Goal: Task Accomplishment & Management: Complete application form

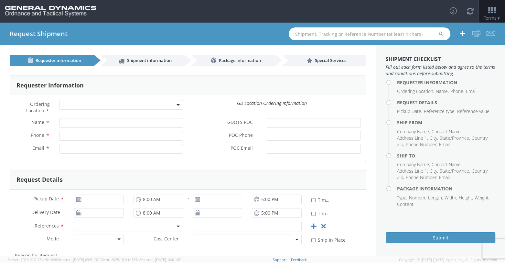
click at [176, 105] on b at bounding box center [177, 105] width 3 height 2
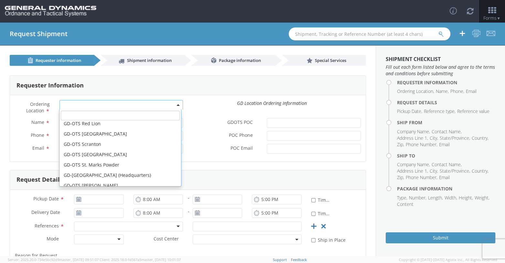
scroll to position [194, 0]
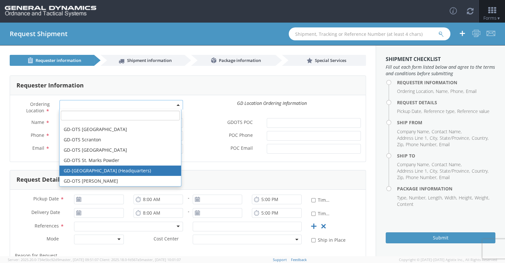
select select "307"
type input "[EMAIL_ADDRESS][DOMAIN_NAME]"
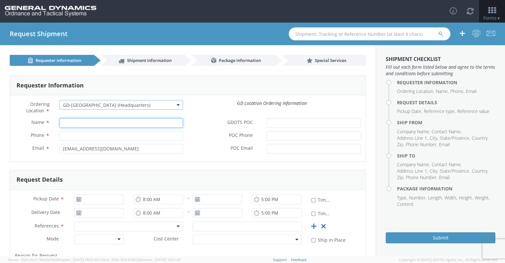
click at [71, 123] on input "Name *" at bounding box center [121, 123] width 124 height 10
type input "[PERSON_NAME]"
type input "8596291804"
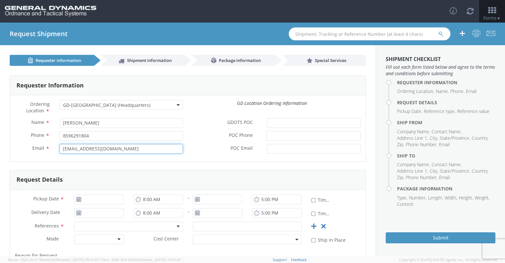
type input "[EMAIL_ADDRESS][DOMAIN_NAME]"
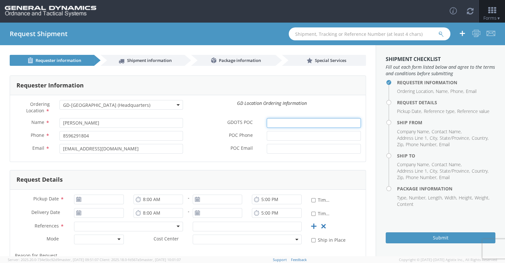
click at [278, 124] on input "GDOTS POC *" at bounding box center [314, 123] width 94 height 10
click at [299, 123] on input "GDOTS POC *" at bounding box center [314, 123] width 94 height 10
type input "[PERSON_NAME]"
click at [290, 136] on input "POC Phone *" at bounding box center [314, 136] width 94 height 10
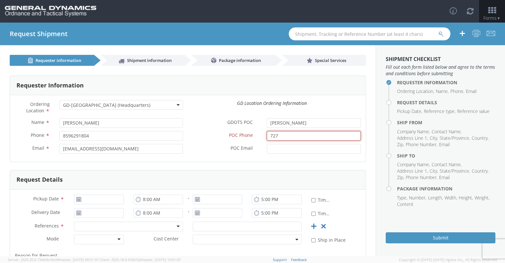
type input "7272705174"
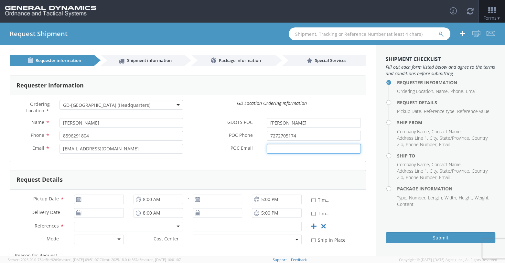
click at [281, 146] on input "POC Email *" at bounding box center [314, 149] width 94 height 10
type input "[EMAIL_ADDRESS][DOMAIN_NAME]"
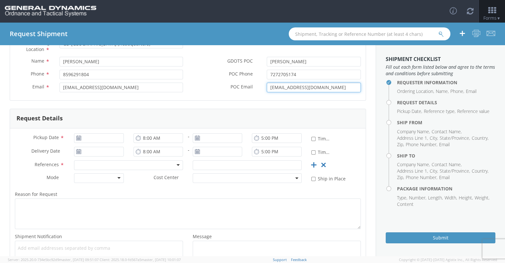
scroll to position [65, 0]
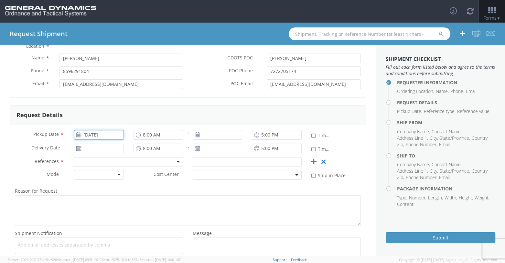
click at [88, 133] on input "[DATE]" at bounding box center [98, 135] width 49 height 10
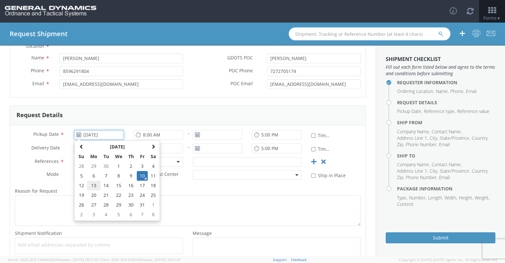
click at [93, 185] on td "13" at bounding box center [94, 186] width 14 height 10
type input "[DATE]"
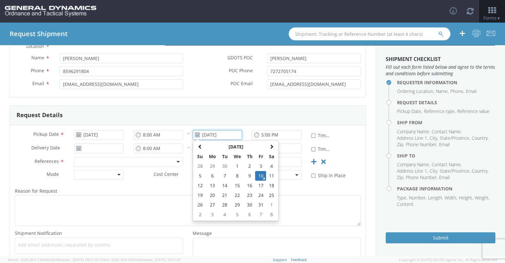
click at [201, 135] on input "[DATE]" at bounding box center [217, 135] width 49 height 10
click at [223, 185] on td "14" at bounding box center [224, 186] width 11 height 10
type input "[DATE]"
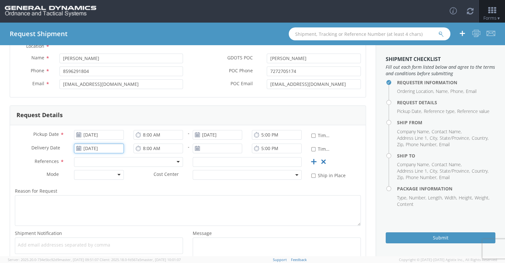
click at [92, 150] on input "[DATE]" at bounding box center [98, 149] width 49 height 10
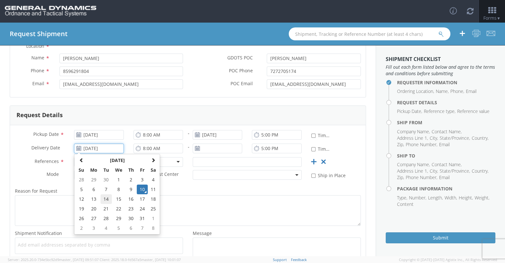
click at [107, 198] on td "14" at bounding box center [106, 200] width 11 height 10
type input "[DATE]"
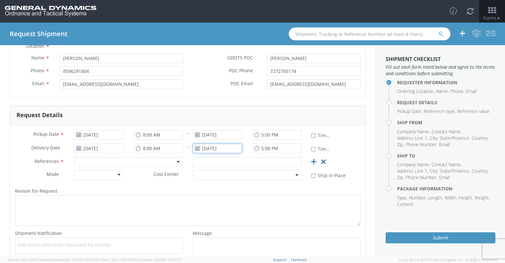
click at [205, 146] on input "[DATE]" at bounding box center [217, 149] width 49 height 10
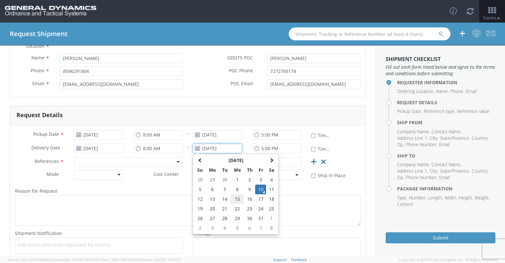
click at [233, 200] on td "15" at bounding box center [237, 200] width 14 height 10
type input "[DATE]"
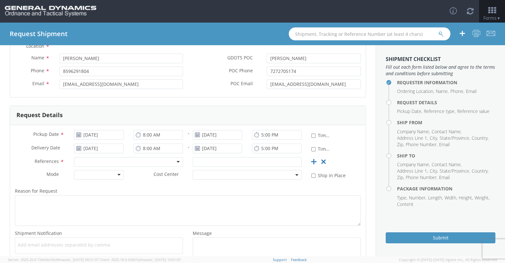
click at [83, 163] on div at bounding box center [128, 162] width 109 height 10
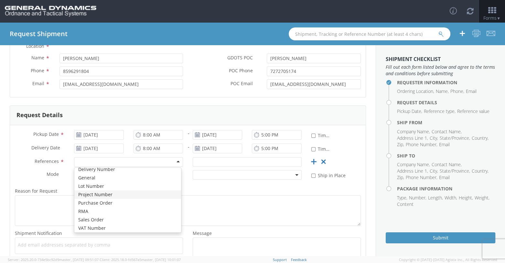
scroll to position [31, 0]
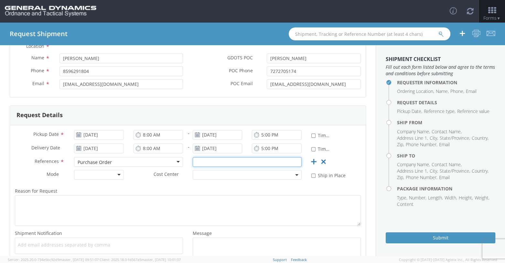
click at [204, 161] on input "text" at bounding box center [247, 162] width 109 height 10
type input "39506D04"
click at [118, 176] on div at bounding box center [98, 175] width 49 height 10
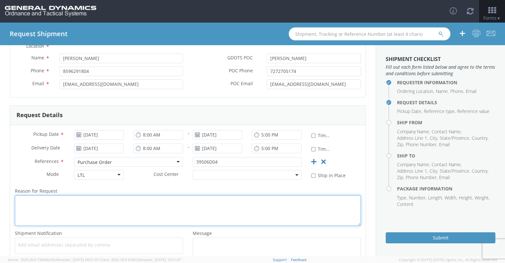
click at [52, 199] on textarea "Reason for Request *" at bounding box center [188, 211] width 346 height 31
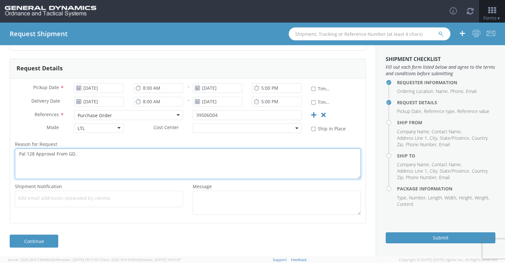
scroll to position [112, 0]
type textarea "Pal 128 Approval From GD."
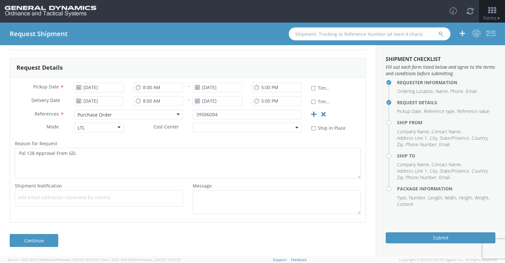
click at [34, 197] on span "Add email addresses separated by comma" at bounding box center [99, 198] width 162 height 6
type input "[EMAIL_ADDRESS][DOMAIN_NAME]"
click at [40, 239] on link "Continue" at bounding box center [34, 240] width 48 height 13
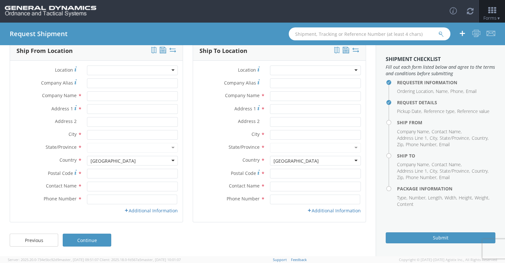
scroll to position [34, 0]
click at [93, 94] on input "text" at bounding box center [132, 97] width 91 height 10
type input "Foam Design, Inc."
type input "444 Transport Court"
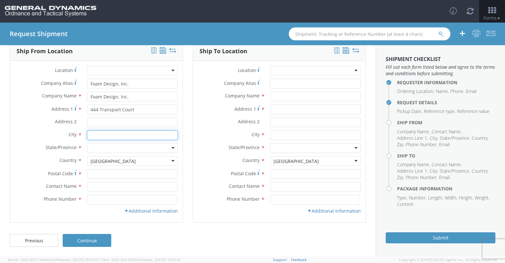
type input "[GEOGRAPHIC_DATA]"
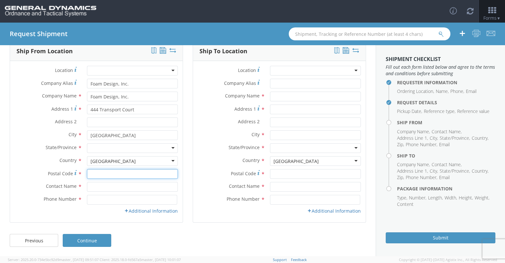
type input "40511"
type input "[PERSON_NAME]"
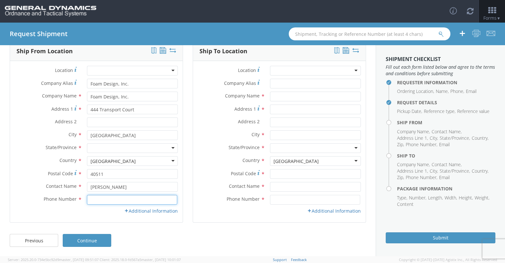
type input "8596291804"
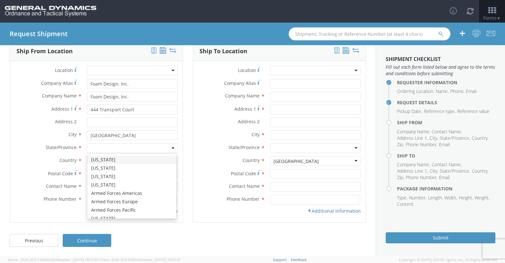
click at [170, 149] on div at bounding box center [132, 148] width 91 height 10
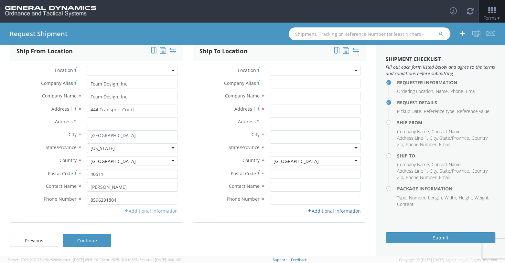
click at [137, 212] on link "Additional Information" at bounding box center [151, 211] width 54 height 6
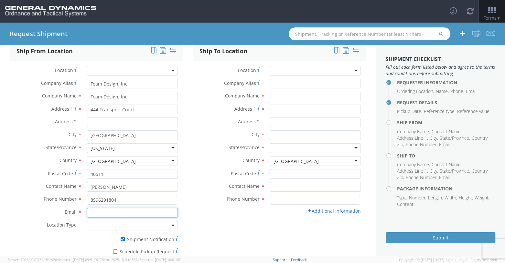
click at [115, 215] on input "Email *" at bounding box center [132, 213] width 91 height 10
type input "[EMAIL_ADDRESS][DOMAIN_NAME]"
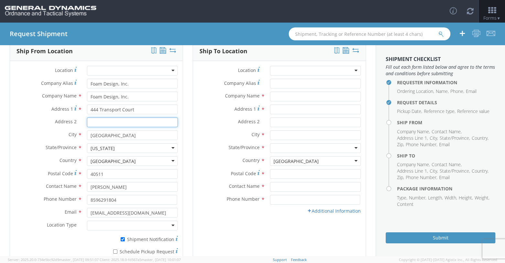
type input "DOCK 7"
click at [95, 227] on div at bounding box center [132, 226] width 91 height 10
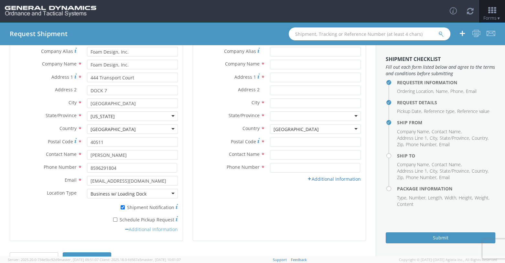
scroll to position [67, 0]
click at [114, 219] on input "* Schedule Pickup Request" at bounding box center [115, 220] width 4 height 4
checkbox input "true"
click at [121, 208] on input "* Shipment Notification" at bounding box center [123, 207] width 4 height 4
checkbox input "false"
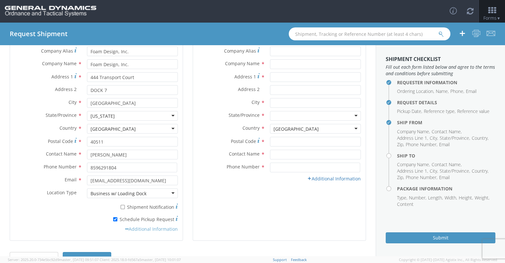
click at [130, 229] on link "Additional Information" at bounding box center [151, 229] width 53 height 6
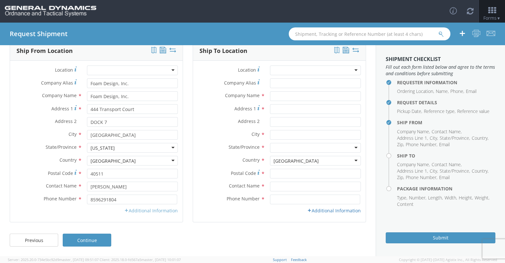
scroll to position [34, 0]
click at [137, 213] on link "Additional Information" at bounding box center [151, 211] width 54 height 6
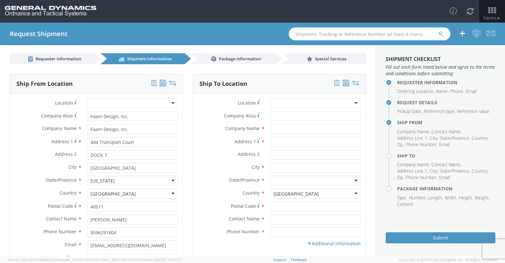
scroll to position [0, 0]
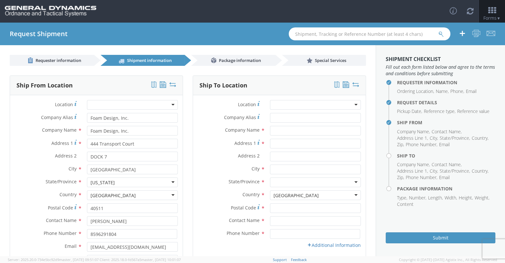
click at [303, 104] on div at bounding box center [315, 105] width 91 height 10
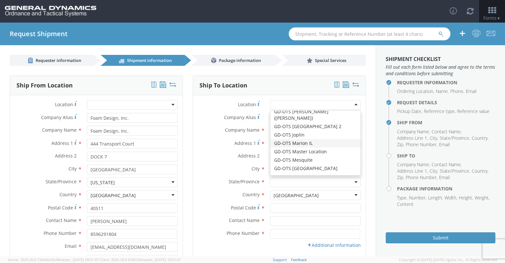
scroll to position [97, 0]
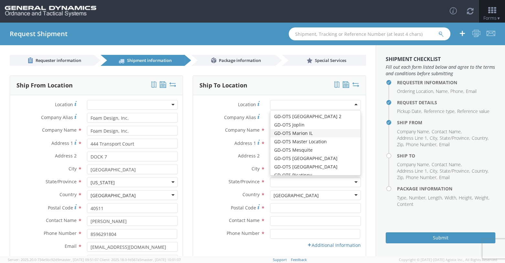
type input "GD-OTS Marion IL"
type input "[STREET_ADDRESS][PERSON_NAME]"
type input "[PERSON_NAME]"
type input "62959"
type input "[PHONE_NUMBER]"
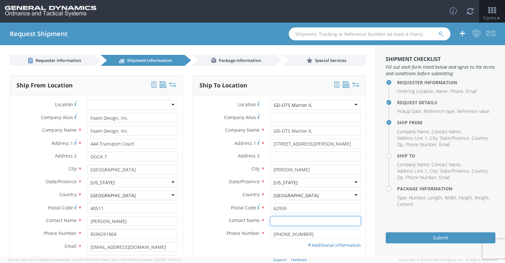
click at [283, 221] on input "text" at bounding box center [315, 222] width 91 height 10
type input "[PERSON_NAME]"
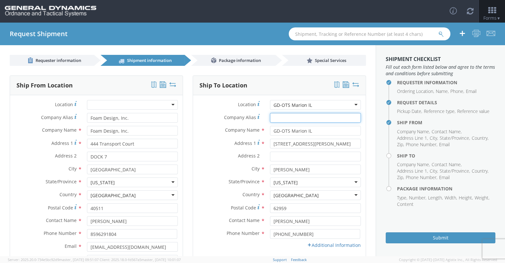
type input "GD-OTS Marion IL"
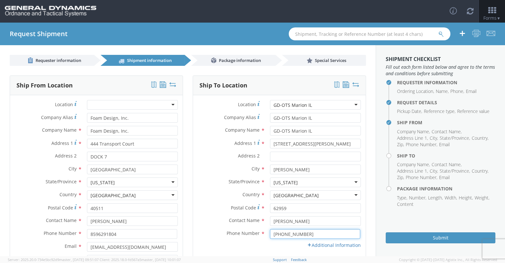
type input "7272705174"
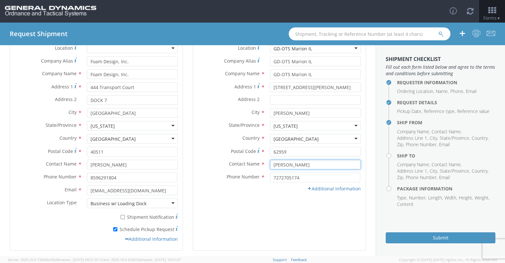
scroll to position [65, 0]
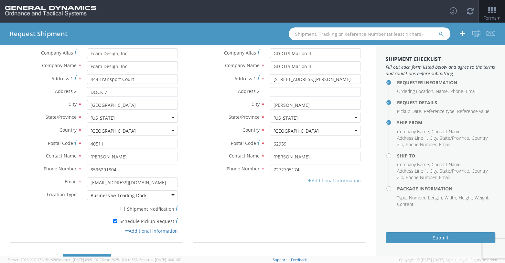
click at [303, 181] on link "Additional Information" at bounding box center [334, 181] width 54 height 6
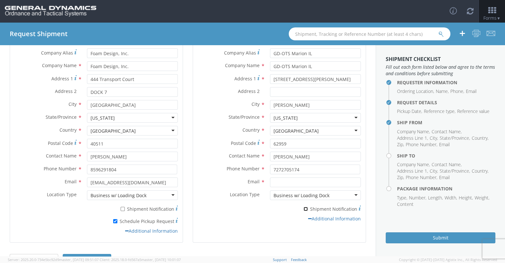
click at [303, 209] on input "* Shipment Notification" at bounding box center [305, 209] width 4 height 4
checkbox input "true"
click at [277, 183] on input "Email *" at bounding box center [315, 183] width 91 height 10
type input "[EMAIL_ADDRESS][DOMAIN_NAME]"
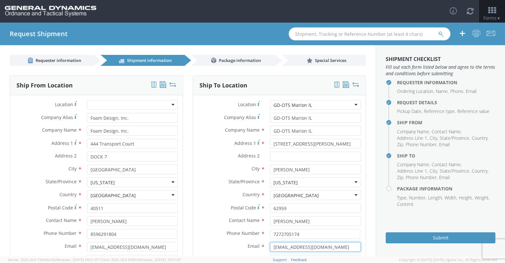
scroll to position [85, 0]
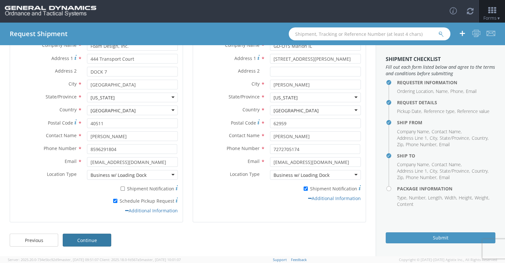
click at [107, 240] on link "Continue" at bounding box center [87, 240] width 48 height 13
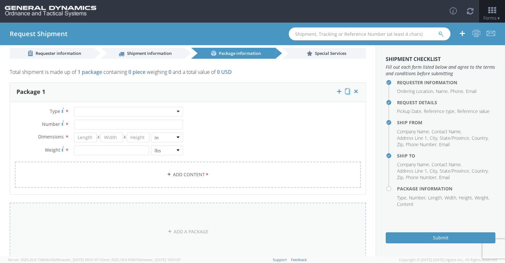
scroll to position [0, 0]
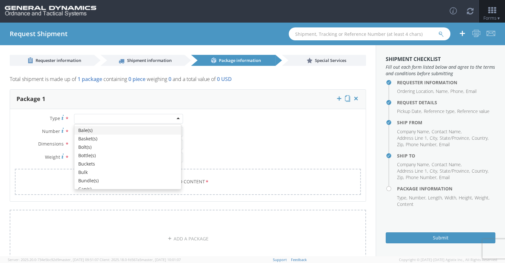
click at [176, 120] on div at bounding box center [128, 119] width 109 height 10
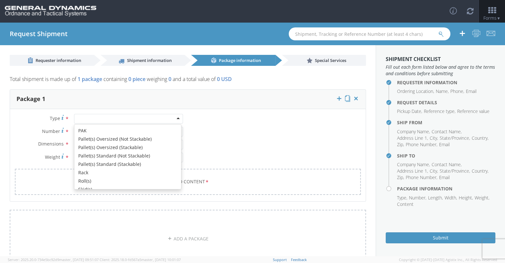
scroll to position [194, 0]
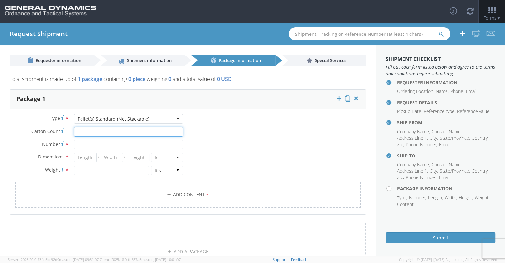
click at [92, 131] on input "Carton Count *" at bounding box center [128, 132] width 109 height 10
type input "6"
click at [76, 148] on input "Number *" at bounding box center [128, 145] width 109 height 10
type input "1"
click at [80, 155] on input "number" at bounding box center [85, 158] width 23 height 10
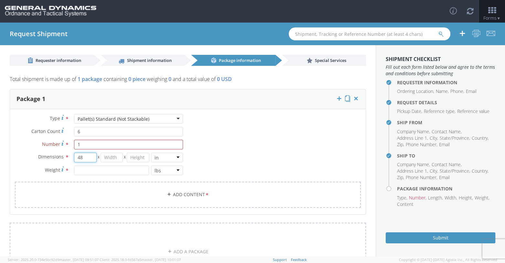
type input "48"
click at [105, 158] on input "number" at bounding box center [112, 158] width 23 height 10
type input "40"
click at [129, 160] on input "number" at bounding box center [138, 158] width 23 height 10
type input "92"
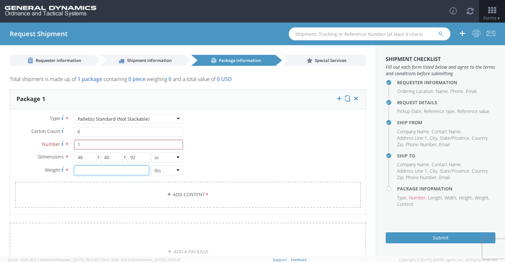
click at [89, 171] on input "number" at bounding box center [111, 171] width 75 height 10
type input "190"
click at [84, 195] on link "Add Content *" at bounding box center [188, 195] width 346 height 26
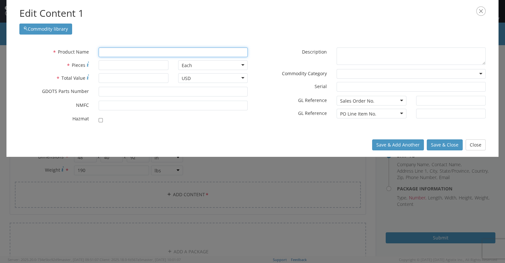
click at [105, 52] on input "text" at bounding box center [173, 53] width 149 height 10
type input "Spacer"
type input "Spacer, BAR"
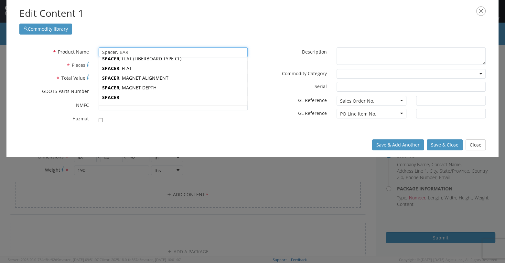
scroll to position [12, 0]
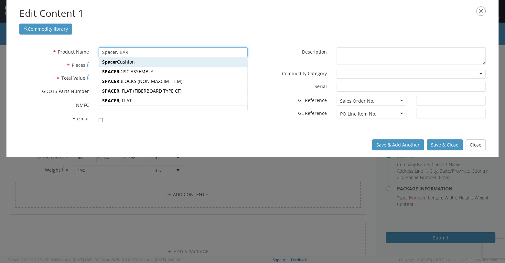
click at [136, 62] on div "Spacer Cushion" at bounding box center [173, 62] width 148 height 10
type input "Spacer Cushion"
type input "12631091"
checkbox input "true"
type textarea "Spacer Cushion"
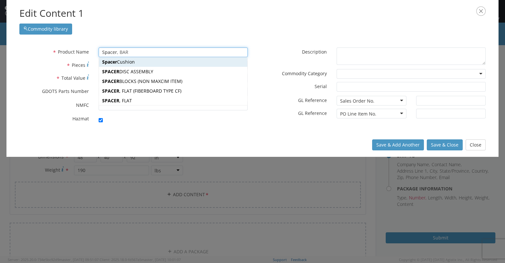
type input "[PERSON_NAME],[GEOGRAPHIC_DATA]"
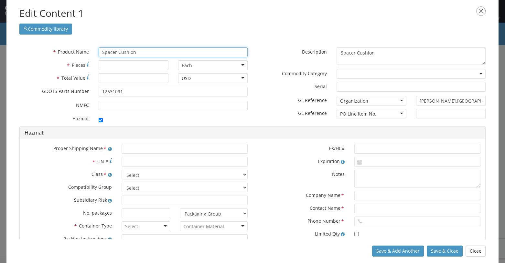
type input "Spacer Cushion"
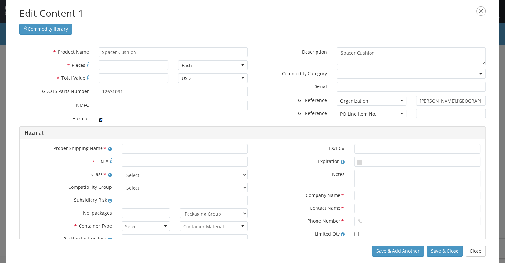
click at [100, 121] on input "checkbox" at bounding box center [101, 120] width 4 height 4
checkbox input "false"
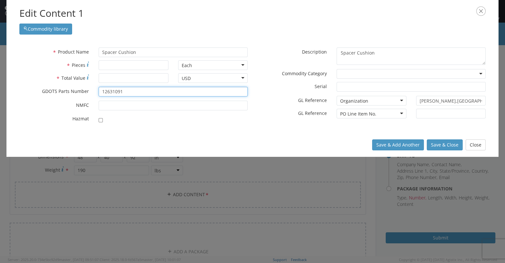
click at [124, 94] on input "12631091" at bounding box center [173, 92] width 149 height 10
type input "1"
type input "12990845"
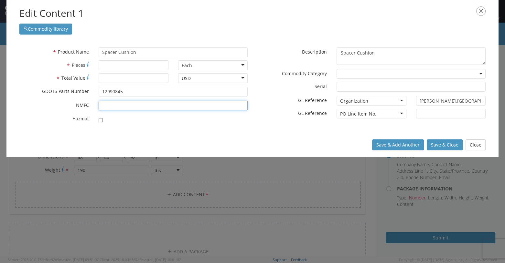
click at [113, 105] on input "* NMFC" at bounding box center [173, 106] width 149 height 10
type input "156600"
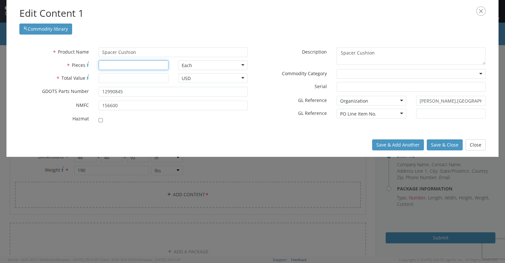
click at [104, 63] on input "* Pieces" at bounding box center [133, 65] width 69 height 10
type input "4792"
click at [105, 80] on input "* Total Value" at bounding box center [133, 78] width 69 height 10
type input "2779.36"
click at [303, 145] on button "Save & Close" at bounding box center [445, 145] width 36 height 11
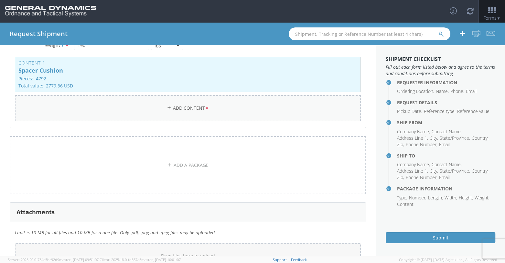
scroll to position [129, 0]
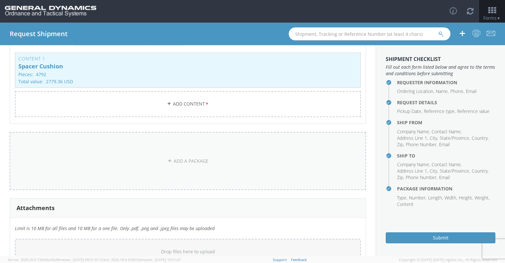
click at [189, 154] on link "ADD A PACKAGE" at bounding box center [188, 161] width 356 height 58
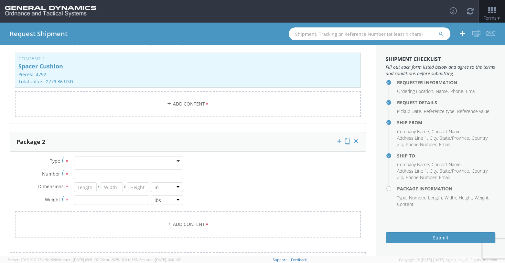
click at [121, 162] on div at bounding box center [128, 162] width 109 height 10
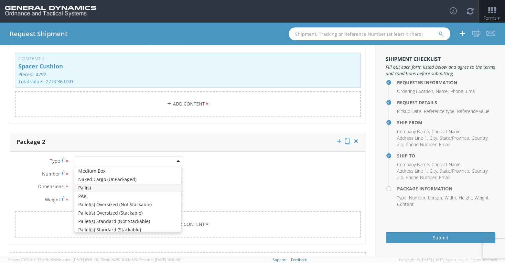
scroll to position [194, 0]
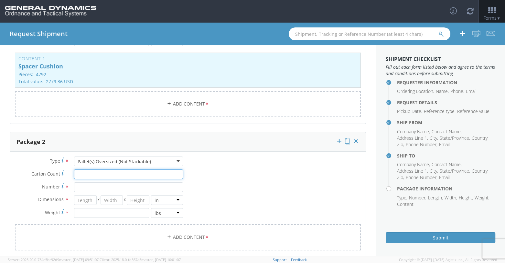
click at [86, 172] on input "Carton Count *" at bounding box center [128, 175] width 109 height 10
type input "4"
click at [81, 183] on input "Number *" at bounding box center [128, 188] width 109 height 10
type input "1"
click at [77, 197] on input "number" at bounding box center [85, 201] width 23 height 10
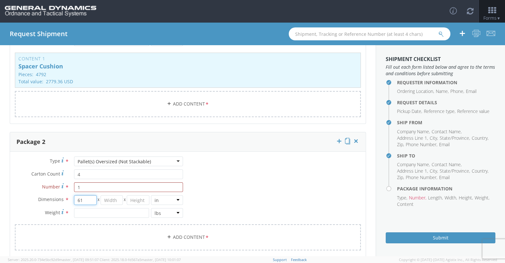
type input "61"
click at [107, 199] on input "number" at bounding box center [112, 201] width 23 height 10
type input "46"
click at [129, 199] on input "number" at bounding box center [138, 201] width 23 height 10
type input "68"
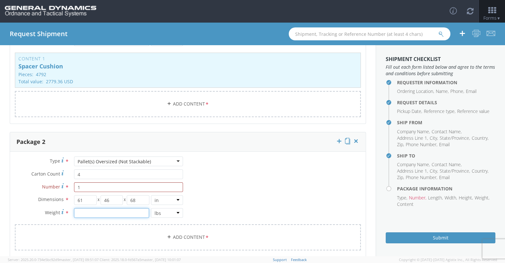
click at [101, 210] on input "number" at bounding box center [111, 213] width 75 height 10
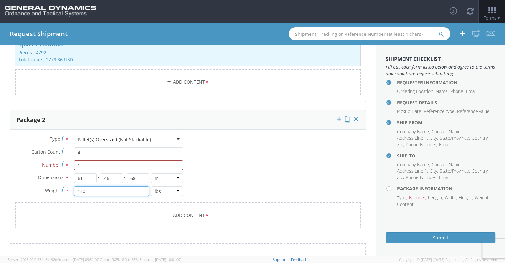
scroll to position [162, 0]
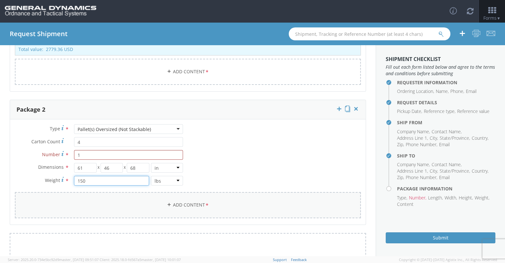
type input "150"
click at [189, 201] on link "Add Content *" at bounding box center [188, 205] width 346 height 26
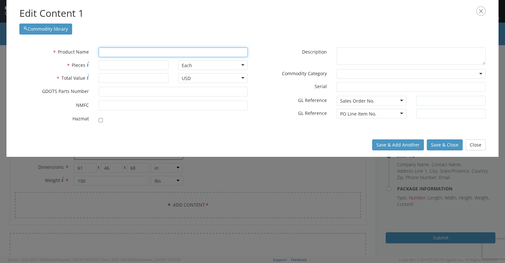
click at [135, 52] on input "text" at bounding box center [173, 53] width 149 height 10
type input "SeaL & WIRE, PRONG LOCK"
type input "S"
type input "Sleeve"
type input "Sleeve & STRAP ASSEMBLY, M1002"
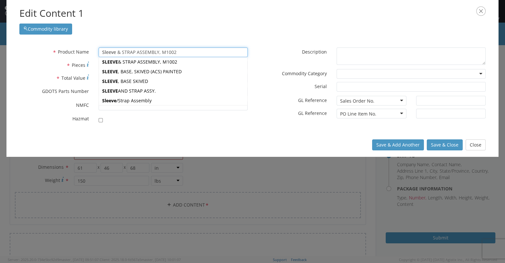
click at [152, 57] on div "SLEEVE & STRAP ASSEMBLY, M1002" at bounding box center [173, 53] width 148 height 10
type input "SLEEVE & STRAP ASSEMBLY, M1002"
type input "12990777"
checkbox input "true"
type textarea "SLEEVE & STRAP ASSEMBLY, M1002"
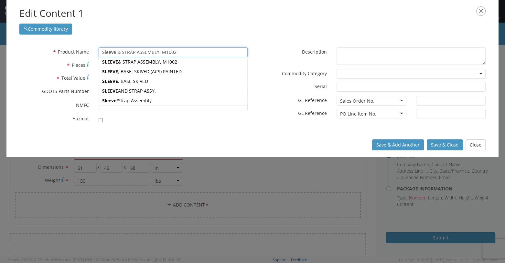
type input "[PERSON_NAME],[GEOGRAPHIC_DATA]"
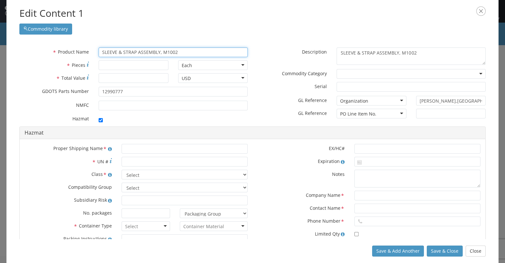
type input "SLEEVE & STRAP ASSEMBLY, M1002"
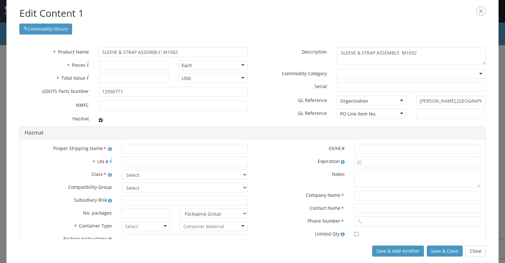
click at [101, 121] on input "checkbox" at bounding box center [101, 120] width 4 height 4
checkbox input "false"
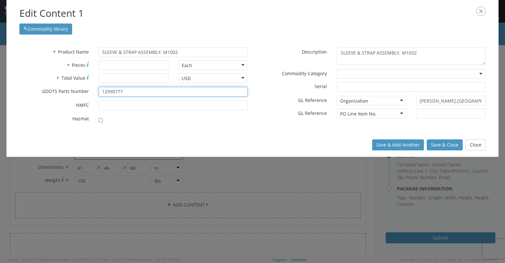
click at [125, 92] on input "12990777" at bounding box center [173, 92] width 149 height 10
type input "1"
type input "41001034"
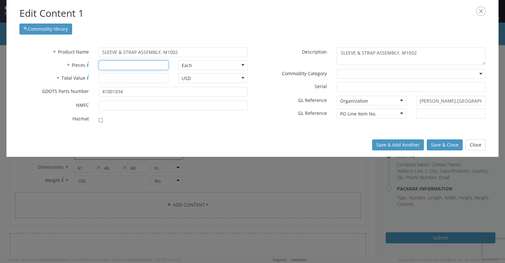
click at [110, 66] on input "* Pieces" at bounding box center [133, 65] width 69 height 10
type input "117"
click at [109, 79] on input "* Total Value" at bounding box center [133, 78] width 69 height 10
type input "1992.51"
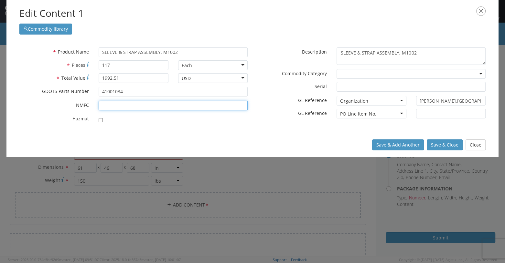
click at [117, 103] on input "* NMFC" at bounding box center [173, 106] width 149 height 10
type input "156600"
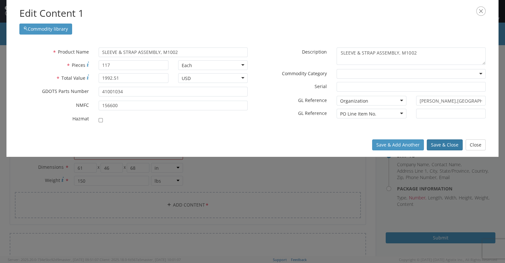
click at [303, 147] on button "Save & Close" at bounding box center [445, 145] width 36 height 11
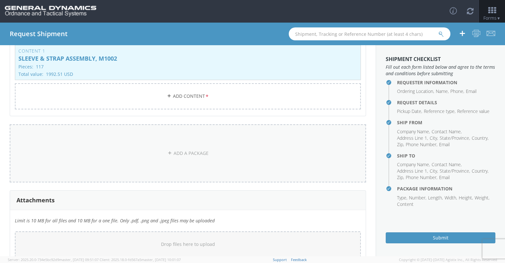
scroll to position [323, 0]
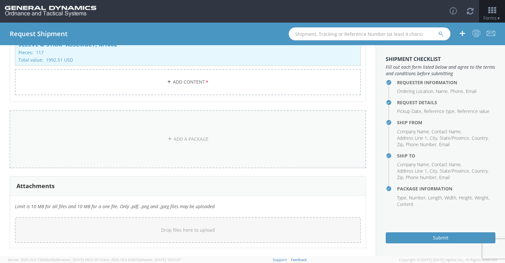
click at [218, 144] on link "ADD A PACKAGE" at bounding box center [188, 139] width 356 height 58
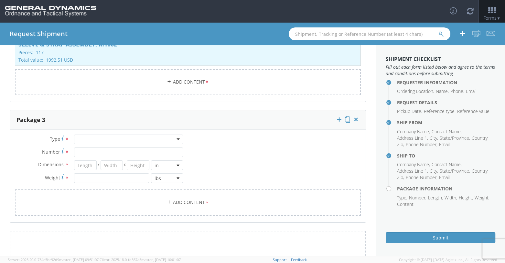
click at [177, 140] on div at bounding box center [128, 140] width 109 height 10
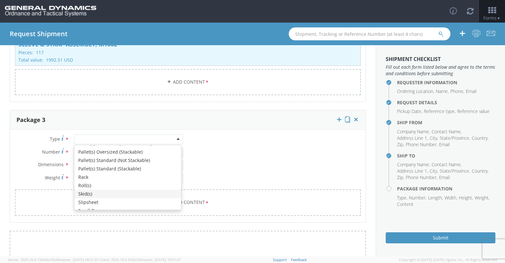
scroll to position [194, 0]
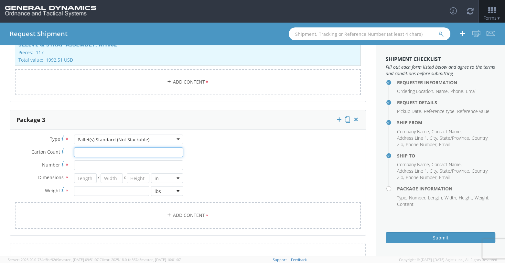
click at [83, 150] on input "Carton Count *" at bounding box center [128, 153] width 109 height 10
type input "10"
click at [81, 166] on input "Number *" at bounding box center [128, 166] width 109 height 10
type input "1"
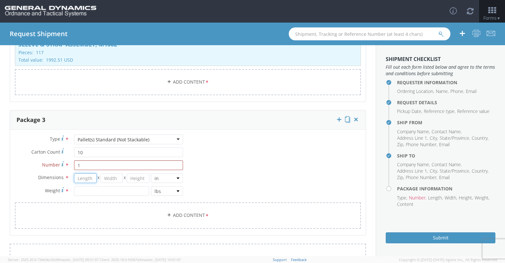
click at [79, 180] on input "number" at bounding box center [85, 179] width 23 height 10
type input "48"
click at [103, 176] on input "number" at bounding box center [112, 179] width 23 height 10
type input "40"
click at [138, 178] on input "number" at bounding box center [138, 179] width 23 height 10
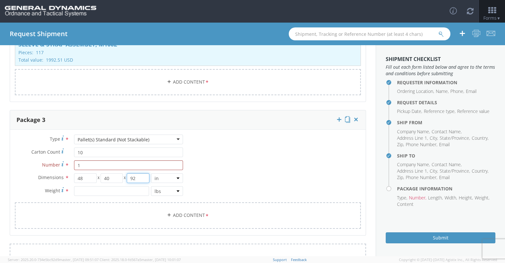
type input "92"
click at [99, 191] on input "number" at bounding box center [111, 191] width 75 height 10
type input "475"
click at [171, 214] on link "Add Content *" at bounding box center [188, 216] width 346 height 26
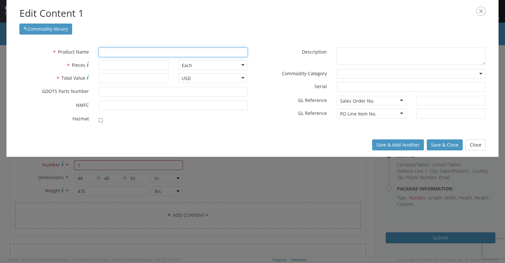
click at [127, 52] on input "text" at bounding box center [173, 53] width 149 height 10
type input "Cus"
type input "CusHION (BOTTOM) 17 1/4X8 5/8 X 5 5/8"
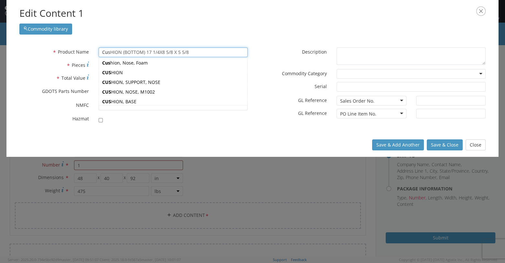
scroll to position [32, 0]
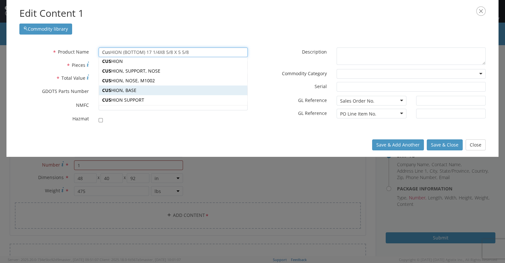
click at [144, 90] on div "CUS HION, BASE" at bounding box center [173, 91] width 148 height 10
type input "CUSHION, BASE"
type input "41001013"
checkbox input "true"
type textarea "CUSHION, BASE"
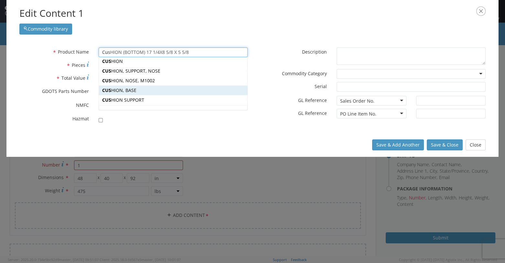
type input "[PERSON_NAME],[GEOGRAPHIC_DATA]"
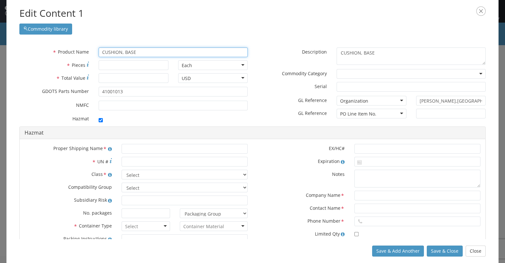
type input "CUSHION, BASE"
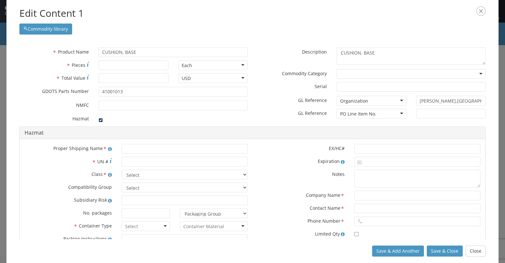
click at [100, 118] on input "checkbox" at bounding box center [101, 120] width 4 height 4
checkbox input "false"
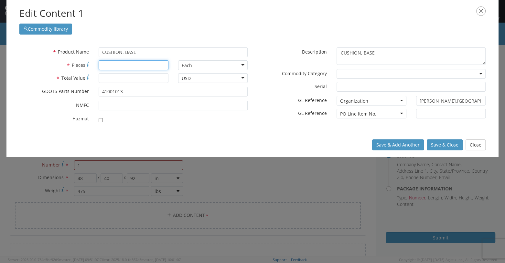
click at [121, 66] on input "* Pieces" at bounding box center [133, 65] width 69 height 10
type input "4320"
click at [112, 79] on input "* Total Value" at bounding box center [133, 78] width 69 height 10
type input "9504.00"
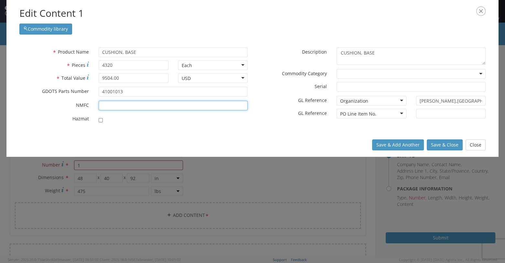
click at [116, 101] on input "* NMFC" at bounding box center [173, 106] width 149 height 10
type input "156600"
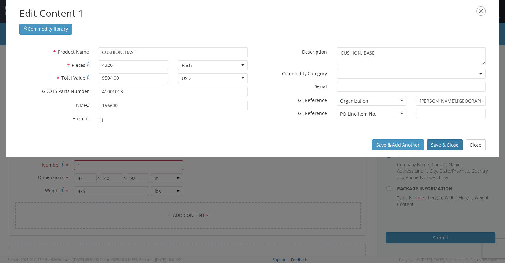
click at [303, 147] on button "Save & Close" at bounding box center [445, 145] width 36 height 11
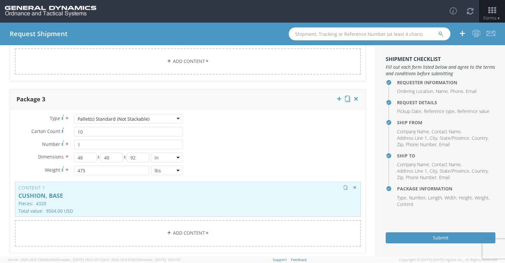
scroll to position [452, 0]
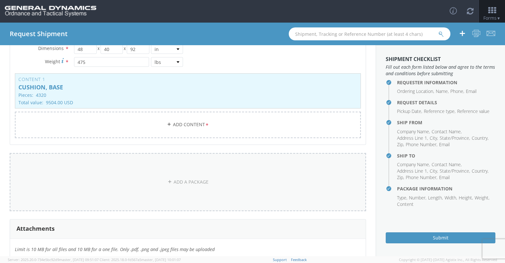
click at [248, 190] on link "ADD A PACKAGE" at bounding box center [188, 182] width 356 height 58
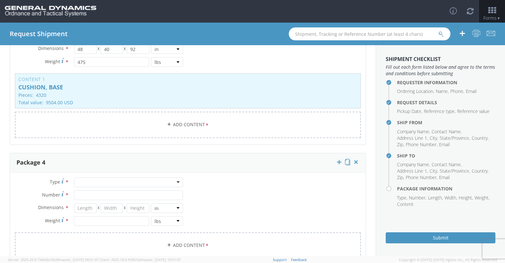
scroll to position [517, 0]
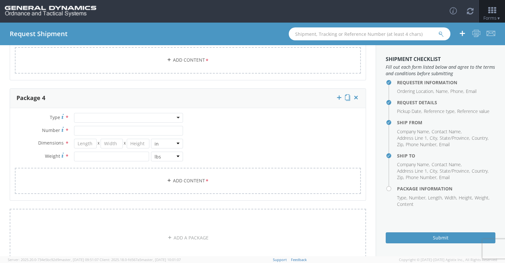
click at [174, 116] on div at bounding box center [128, 118] width 109 height 10
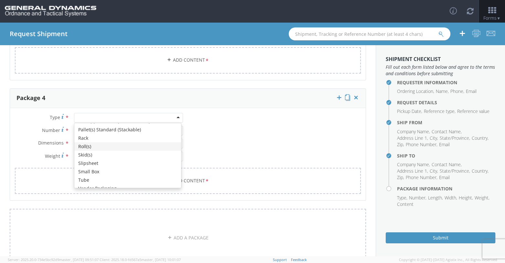
scroll to position [194, 0]
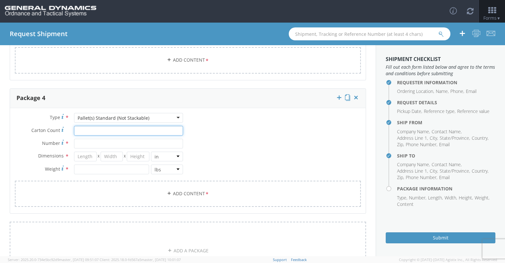
click at [80, 128] on input "Carton Count *" at bounding box center [128, 131] width 109 height 10
type input "10"
click at [92, 139] on input "Number *" at bounding box center [128, 144] width 109 height 10
type input "1"
click at [83, 152] on input "number" at bounding box center [85, 157] width 23 height 10
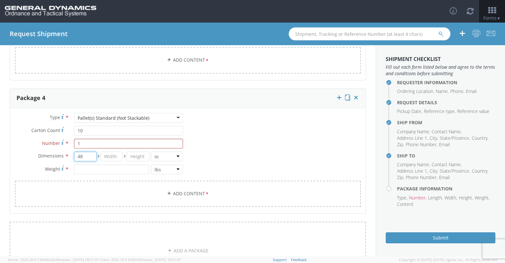
type input "48"
click at [109, 154] on input "number" at bounding box center [112, 157] width 23 height 10
type input "40"
click at [137, 158] on input "number" at bounding box center [138, 157] width 23 height 10
type input "92"
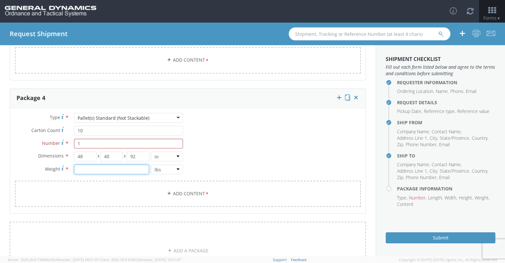
click at [91, 165] on input "number" at bounding box center [111, 170] width 75 height 10
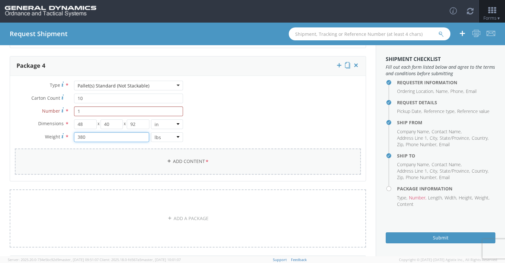
type input "380"
click at [145, 157] on link "Add Content *" at bounding box center [188, 162] width 346 height 26
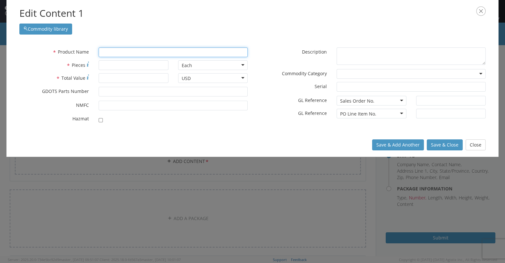
click at [113, 51] on input "text" at bounding box center [173, 53] width 149 height 10
type input "CARTRIDGE, 120MM, TPMP-T, M1002"
type input "C"
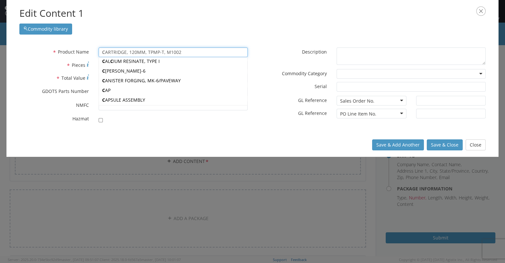
type input "CU"
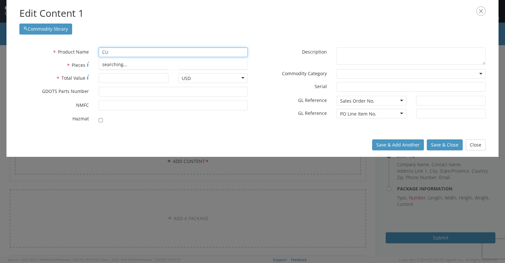
type input "CUSHION (BOTTOM) 17 1/4X8 5/8 X 5 5/8"
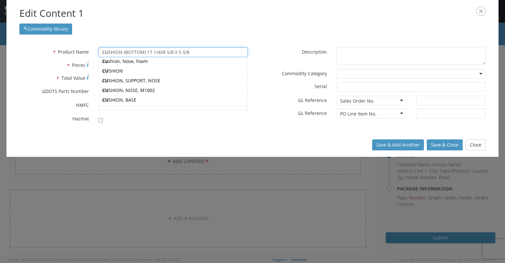
type input "CUS"
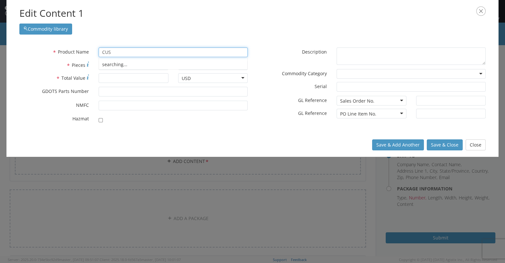
type input "CUSHION (BOTTOM) 17 1/4X8 5/8 X 5 5/8"
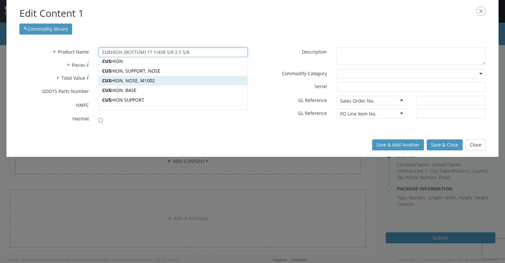
scroll to position [65, 0]
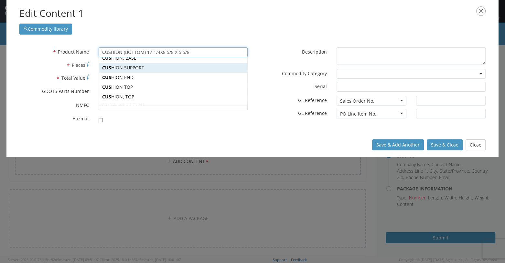
click at [142, 69] on div "CUS HION SUPPORT" at bounding box center [173, 68] width 148 height 10
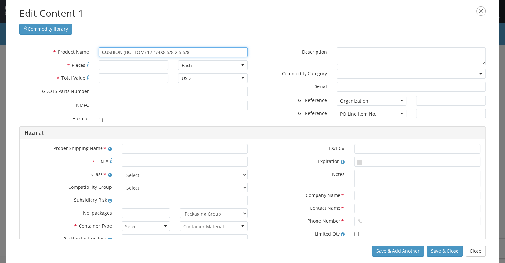
type input "CUSHION SUPPORT"
type input "41001014"
checkbox input "true"
type textarea "CUSHION SUPPORT"
type input "[PERSON_NAME],[GEOGRAPHIC_DATA]"
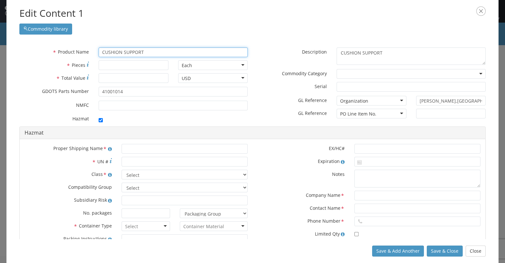
type input "CUSHION SUPPORT"
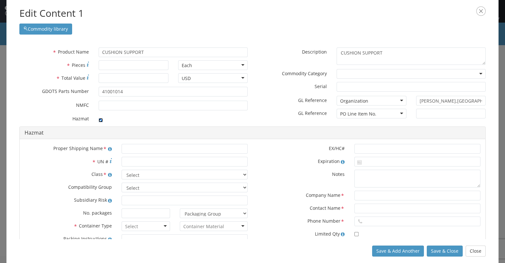
click at [99, 120] on input "checkbox" at bounding box center [101, 120] width 4 height 4
checkbox input "false"
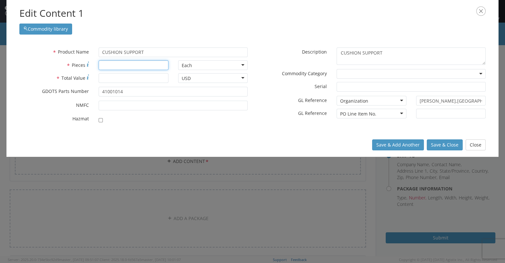
click at [111, 63] on input "* Pieces" at bounding box center [133, 65] width 69 height 10
type input "3910"
click at [109, 79] on input "* Total Value" at bounding box center [133, 78] width 69 height 10
type input "8602.00"
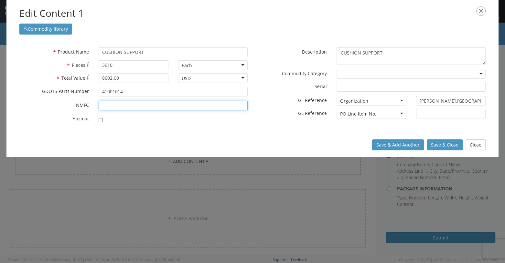
click at [106, 110] on input "* NMFC" at bounding box center [173, 106] width 149 height 10
type input "156600"
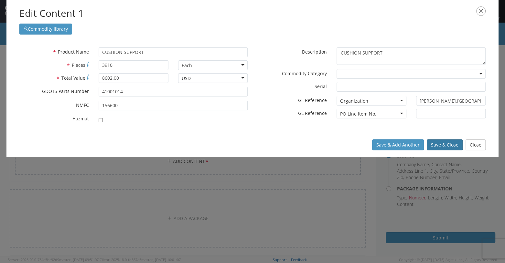
click at [303, 145] on button "Save & Close" at bounding box center [445, 145] width 36 height 11
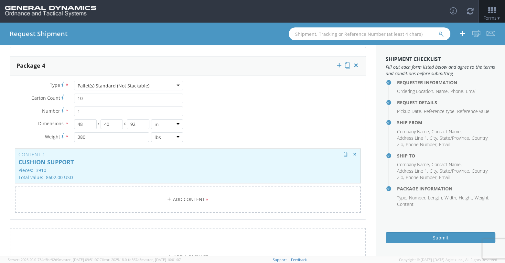
scroll to position [614, 0]
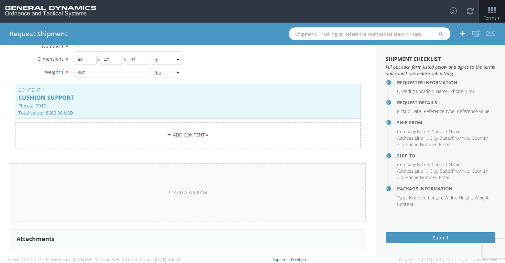
click at [184, 195] on link "ADD A PACKAGE" at bounding box center [188, 193] width 356 height 58
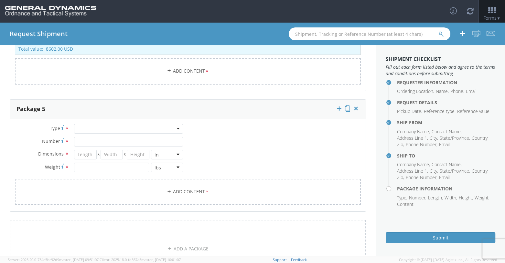
scroll to position [679, 0]
click at [174, 129] on div at bounding box center [128, 128] width 109 height 10
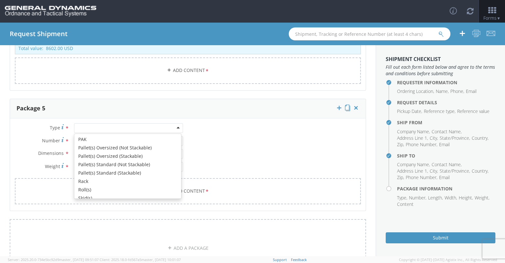
scroll to position [194, 0]
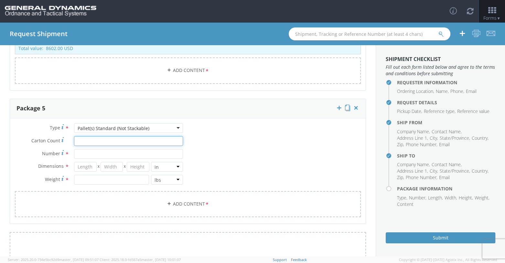
click at [82, 141] on input "Carton Count *" at bounding box center [128, 141] width 109 height 10
type input "6"
click at [80, 154] on input "Number *" at bounding box center [128, 154] width 109 height 10
type input "1"
click at [79, 163] on input "number" at bounding box center [85, 167] width 23 height 10
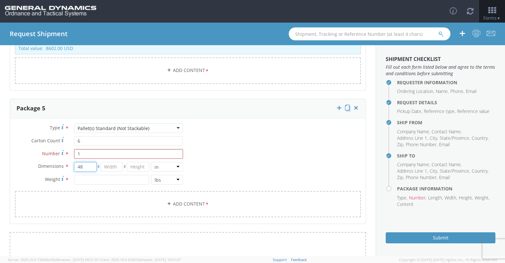
type input "48"
click at [106, 166] on input "number" at bounding box center [112, 167] width 23 height 10
type input "40"
click at [133, 166] on input "number" at bounding box center [138, 167] width 23 height 10
type input "50"
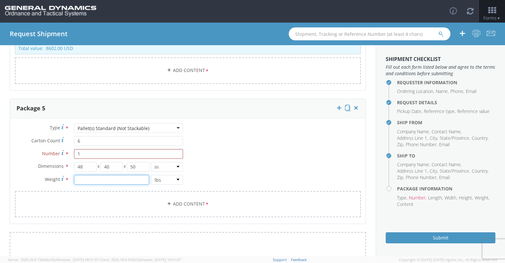
click at [90, 177] on input "number" at bounding box center [111, 180] width 75 height 10
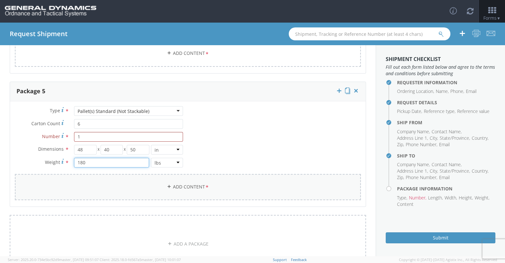
scroll to position [711, 0]
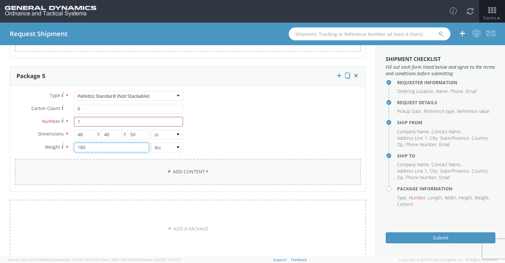
type input "180"
click at [194, 175] on link "Add Content *" at bounding box center [188, 172] width 346 height 26
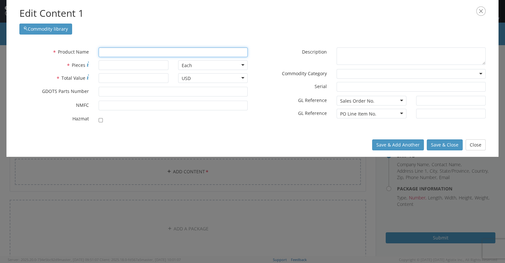
click at [116, 53] on input "text" at bounding box center [173, 53] width 149 height 10
type input "CARTRIDGE, 120MM, TPMP-T, M1002"
type input "C"
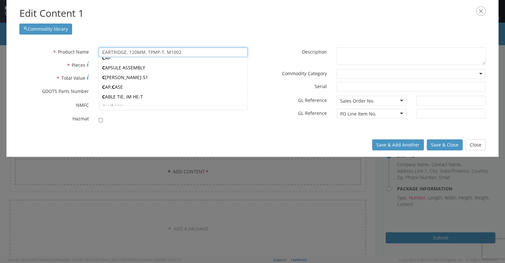
type input "CuSHION (BOTTOM) 17 1/4X8 5/8 X 5 5/8"
type input "Cu"
type input "CusHION (BOTTOM) 17 1/4X8 5/8 X 5 5/8"
type input "Cus"
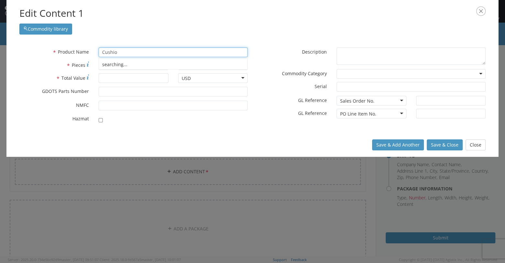
type input "Cushion"
type input "Cushion (BOTTOM) 17 1/4X8 5/8 X 5 5/8"
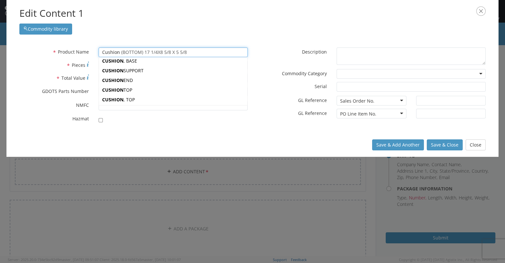
scroll to position [65, 0]
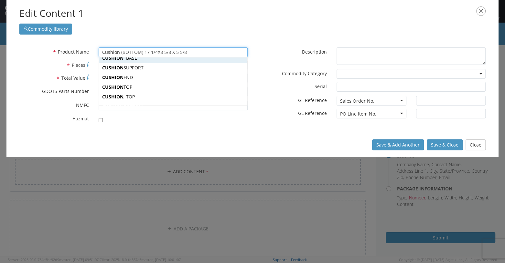
click at [135, 59] on div "CUSHION , BASE" at bounding box center [173, 58] width 148 height 10
type input "CUSHION, BASE"
type input "41001013"
checkbox input "true"
type textarea "CUSHION, BASE"
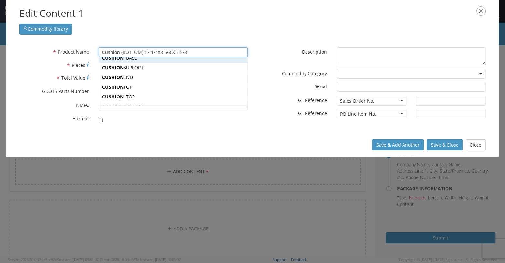
type input "[PERSON_NAME],[GEOGRAPHIC_DATA]"
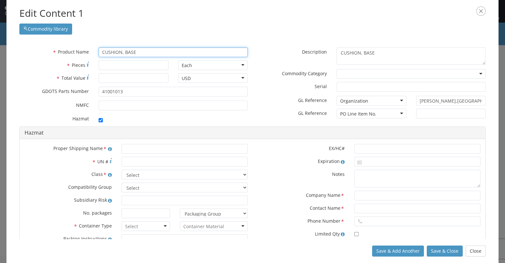
type input "CUSHION, BASE"
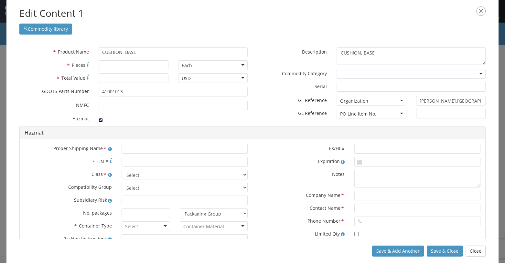
click at [100, 119] on input "checkbox" at bounding box center [101, 120] width 4 height 4
checkbox input "false"
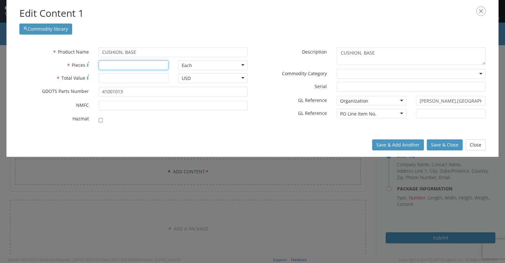
click at [121, 61] on input "* Pieces" at bounding box center [133, 65] width 69 height 10
type input "472"
click at [112, 80] on input "* Total Value" at bounding box center [133, 78] width 69 height 10
type input "1038.40"
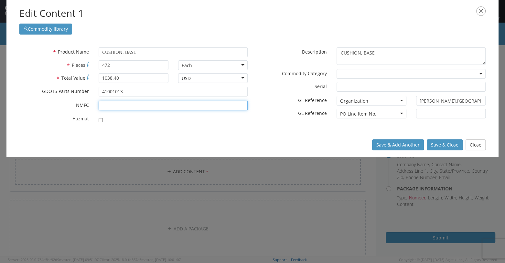
click at [114, 106] on input "* NMFC" at bounding box center [173, 106] width 149 height 10
type input "156600"
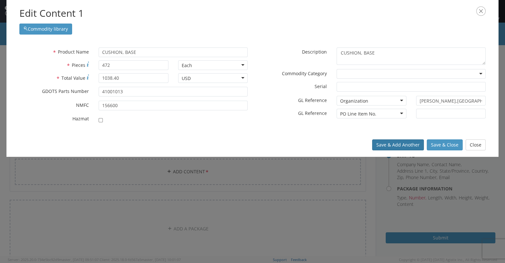
click at [303, 143] on button "Save & Add Another" at bounding box center [398, 145] width 52 height 11
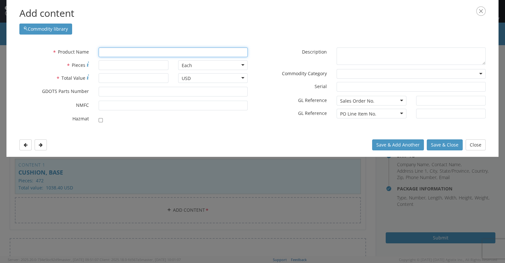
click at [112, 52] on input "text" at bounding box center [173, 53] width 149 height 10
type input "CARTRIDGE, 120MM, TPMP-T, M1002"
type input "C"
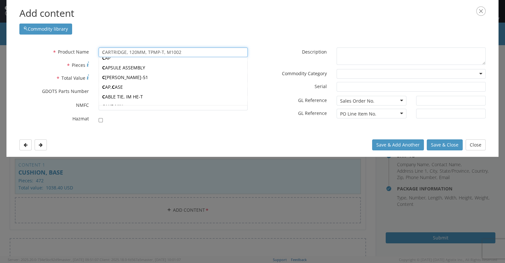
type input "CuSHION (BOTTOM) 17 1/4X8 5/8 X 5 5/8"
type input "Cu"
type input "CusHION (BOTTOM) 17 1/4X8 5/8 X 5 5/8"
type input "Cus"
type input "CushION (BOTTOM) 17 1/4X8 5/8 X 5 5/8"
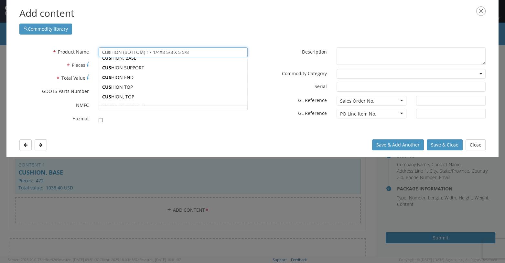
type input "Cush"
type input "CushiON (BOTTOM) 17 1/4X8 5/8 X 5 5/8"
type input "Cushi"
type input "CushioN (BOTTOM) 17 1/4X8 5/8 X 5 5/8"
type input "Cushio"
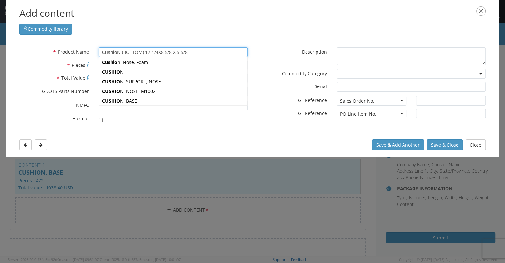
scroll to position [32, 0]
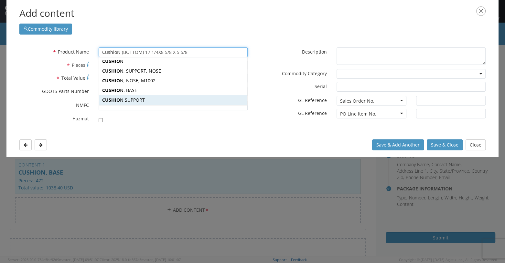
click at [143, 98] on div "CUSHIO N SUPPORT" at bounding box center [173, 100] width 148 height 10
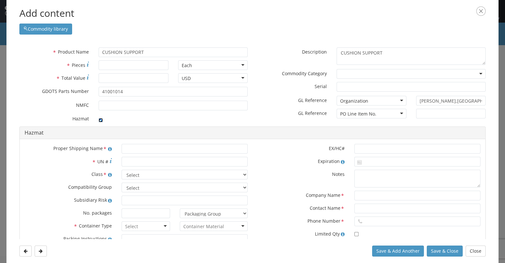
click at [99, 118] on input "checkbox" at bounding box center [101, 120] width 4 height 4
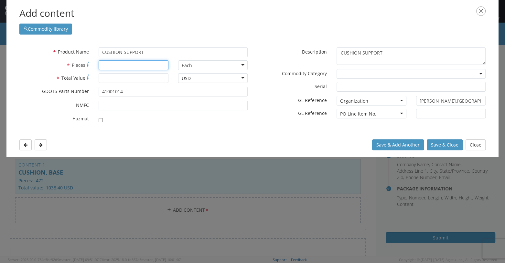
click at [111, 64] on input "* Pieces" at bounding box center [133, 65] width 69 height 10
click at [106, 79] on input "* Total Value" at bounding box center [133, 78] width 69 height 10
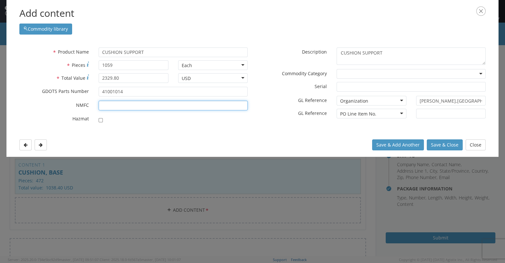
click at [120, 108] on input "* NMFC" at bounding box center [173, 106] width 149 height 10
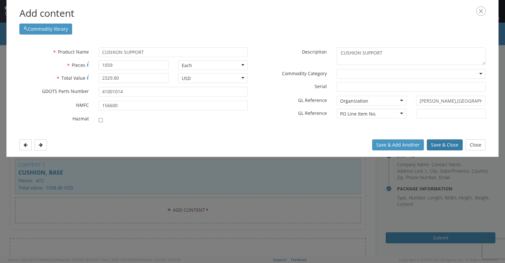
click at [303, 146] on button "Save & Close" at bounding box center [445, 145] width 36 height 11
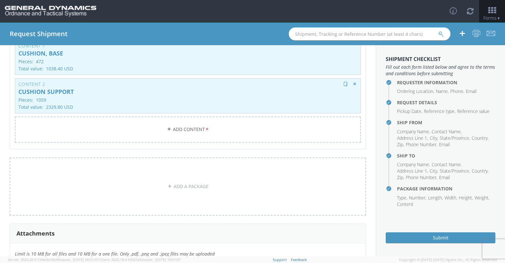
scroll to position [840, 0]
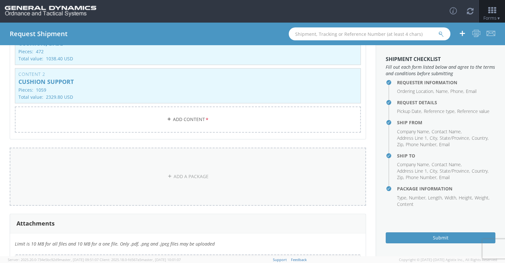
click at [232, 170] on link "ADD A PACKAGE" at bounding box center [188, 177] width 356 height 58
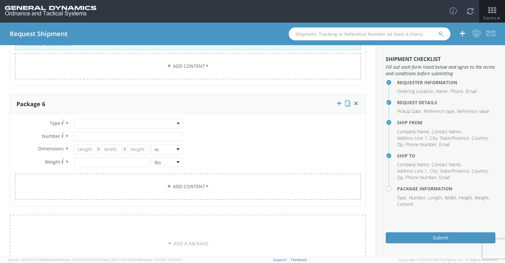
scroll to position [905, 0]
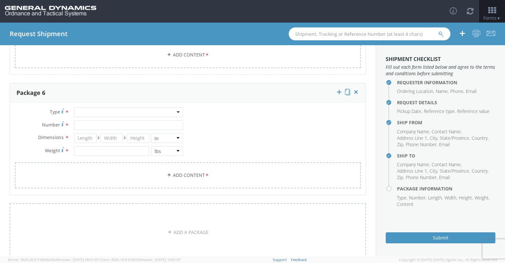
click at [176, 111] on div at bounding box center [128, 113] width 109 height 10
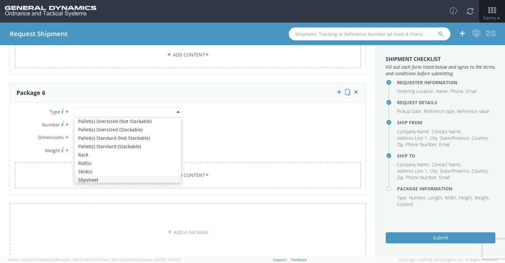
scroll to position [194, 0]
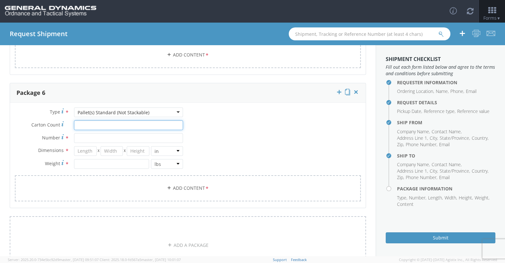
click at [80, 124] on input "Carton Count *" at bounding box center [128, 126] width 109 height 10
click at [82, 136] on input "Number *" at bounding box center [128, 138] width 109 height 10
click at [82, 150] on input "number" at bounding box center [85, 151] width 23 height 10
click at [113, 151] on input "number" at bounding box center [112, 151] width 23 height 10
click at [135, 149] on input "number" at bounding box center [138, 151] width 23 height 10
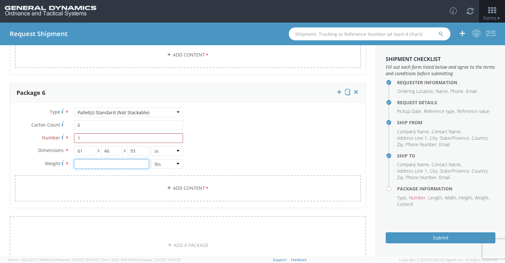
click at [103, 162] on input "number" at bounding box center [111, 164] width 75 height 10
click at [189, 186] on link "Add Content *" at bounding box center [188, 188] width 346 height 26
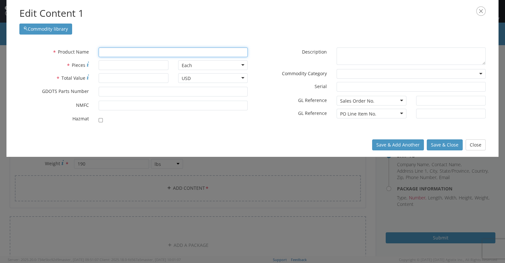
click at [114, 50] on input "text" at bounding box center [173, 53] width 149 height 10
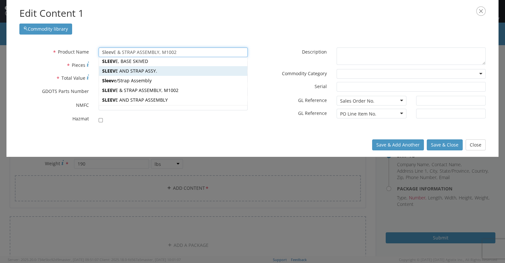
scroll to position [0, 0]
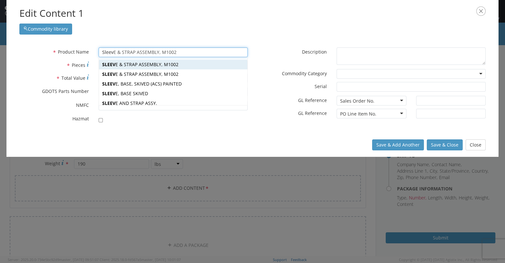
click at [140, 66] on div "SLEEV E & STRAP ASSEMBLY, M1002" at bounding box center [173, 65] width 148 height 10
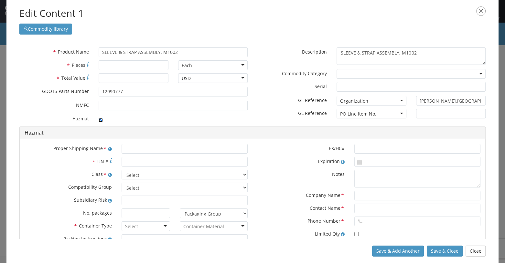
click at [100, 118] on input "checkbox" at bounding box center [101, 120] width 4 height 4
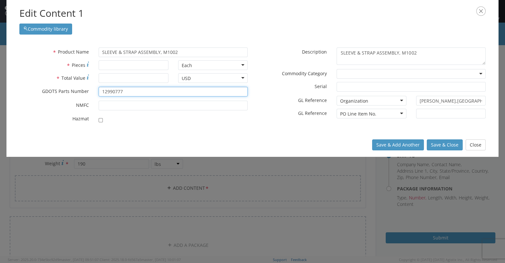
click at [125, 93] on input "12990777" at bounding box center [173, 92] width 149 height 10
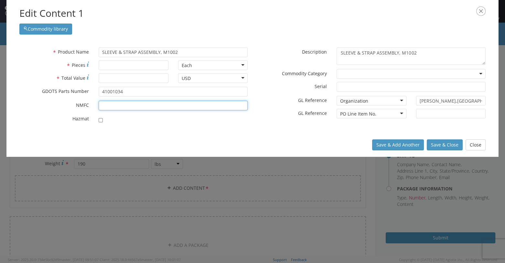
click at [118, 103] on input "* NMFC" at bounding box center [173, 106] width 149 height 10
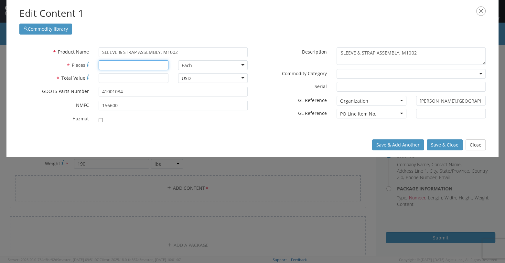
click at [103, 68] on input "* Pieces" at bounding box center [133, 65] width 69 height 10
click at [108, 76] on input "* Total Value" at bounding box center [133, 78] width 69 height 10
click at [303, 143] on button "Save & Close" at bounding box center [445, 145] width 36 height 11
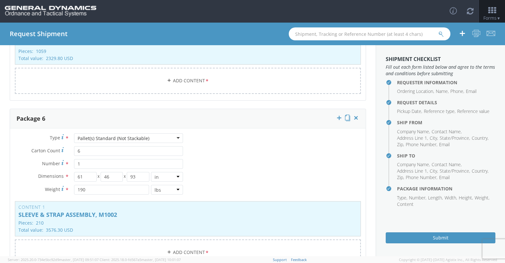
scroll to position [911, 0]
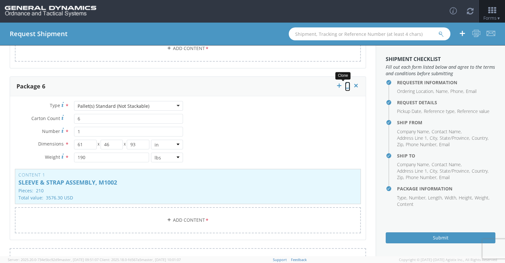
click at [303, 86] on icon at bounding box center [347, 85] width 5 height 6
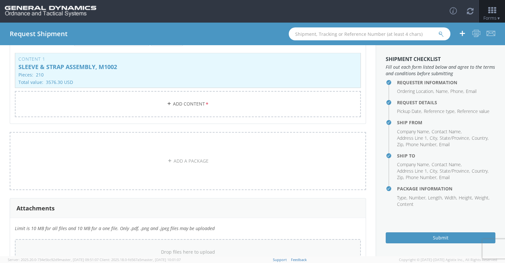
scroll to position [1202, 0]
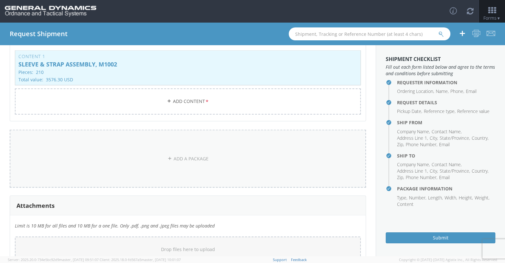
click at [160, 156] on link "ADD A PACKAGE" at bounding box center [188, 159] width 356 height 58
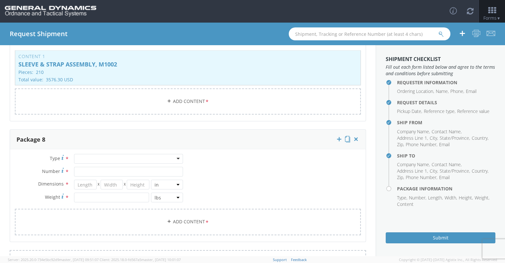
click at [175, 157] on div at bounding box center [128, 159] width 109 height 10
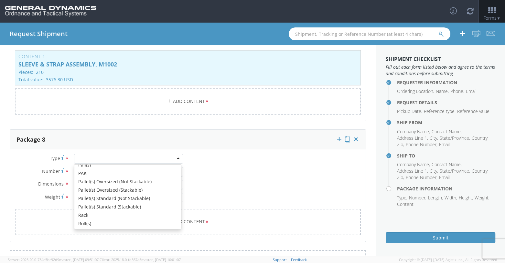
scroll to position [194, 0]
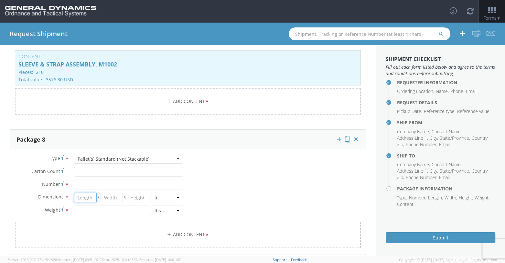
click at [81, 196] on input "number" at bounding box center [85, 198] width 23 height 10
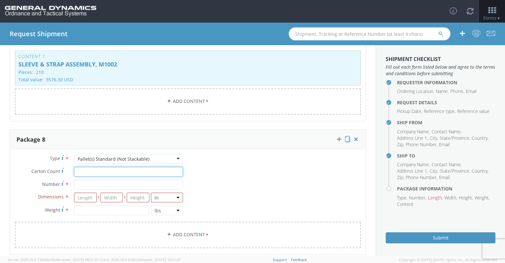
click at [80, 168] on input "Carton Count *" at bounding box center [128, 172] width 109 height 10
click at [83, 183] on input "Number *" at bounding box center [128, 185] width 109 height 10
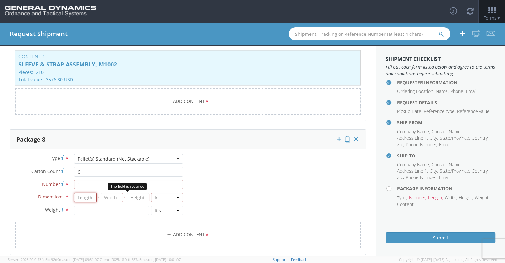
click at [76, 195] on input "number" at bounding box center [85, 198] width 23 height 10
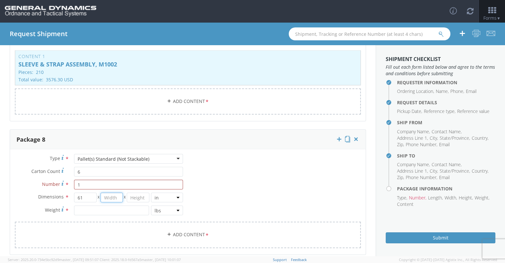
click at [108, 196] on input "number" at bounding box center [112, 198] width 23 height 10
click at [133, 198] on input "number" at bounding box center [138, 198] width 23 height 10
click at [85, 208] on input "number" at bounding box center [111, 211] width 75 height 10
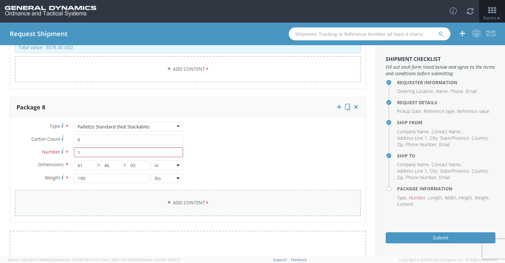
click at [170, 204] on link "Add Content *" at bounding box center [188, 203] width 346 height 26
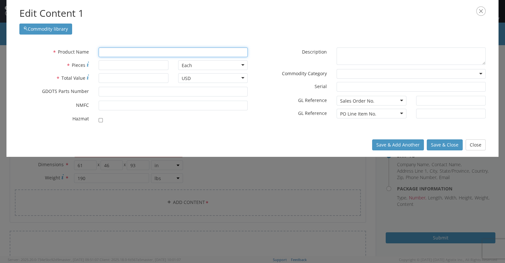
click at [104, 50] on input "text" at bounding box center [173, 53] width 149 height 10
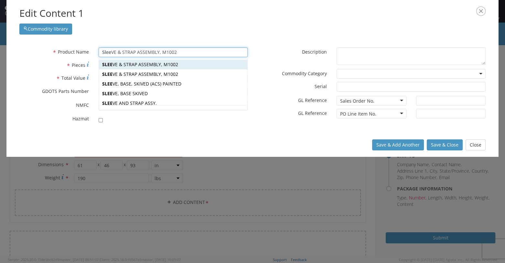
click at [126, 63] on div "SLEE VE & STRAP ASSEMBLY, M1002" at bounding box center [173, 65] width 148 height 10
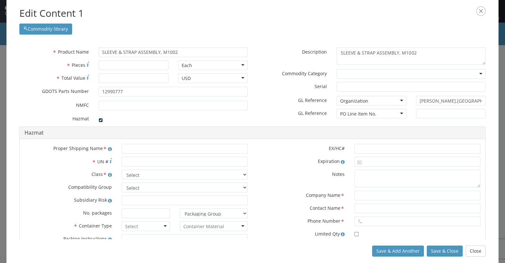
click at [100, 120] on input "checkbox" at bounding box center [101, 120] width 4 height 4
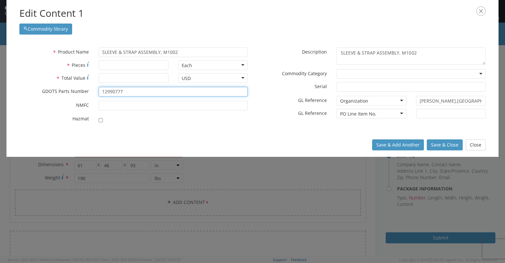
click at [127, 92] on input "12990777" at bounding box center [173, 92] width 149 height 10
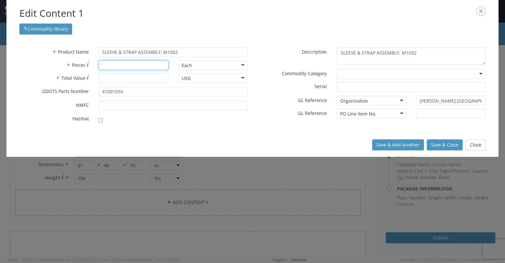
click at [104, 62] on input "* Pieces" at bounding box center [133, 65] width 69 height 10
click at [104, 80] on input "* Total Value" at bounding box center [133, 78] width 69 height 10
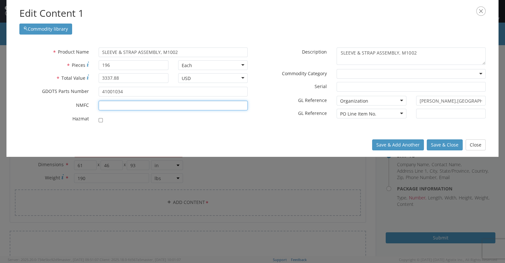
click at [110, 107] on input "* NMFC" at bounding box center [173, 106] width 149 height 10
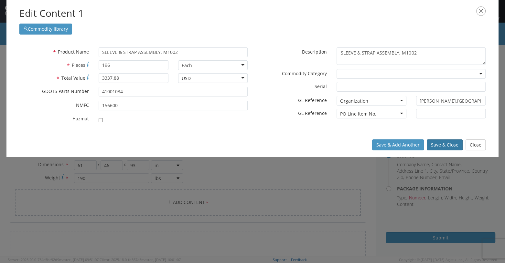
click at [303, 147] on button "Save & Close" at bounding box center [445, 145] width 36 height 11
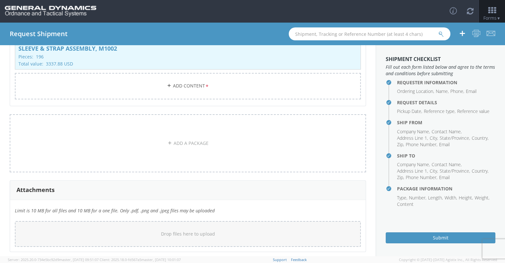
scroll to position [1416, 0]
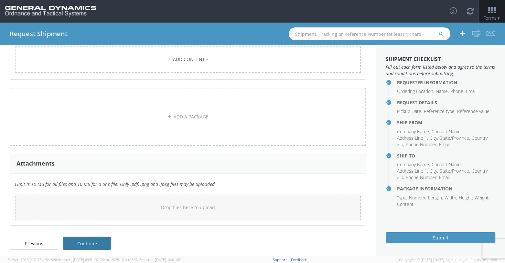
click at [93, 244] on link "Continue" at bounding box center [87, 243] width 48 height 13
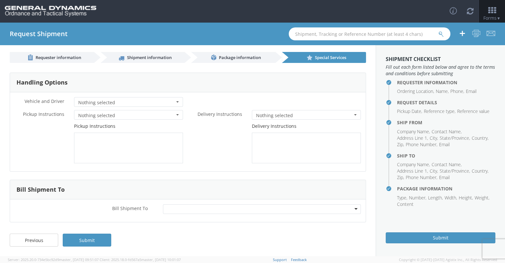
scroll to position [3, 0]
click at [84, 143] on textarea at bounding box center [128, 148] width 109 height 31
click at [96, 243] on link "Submit" at bounding box center [87, 240] width 48 height 13
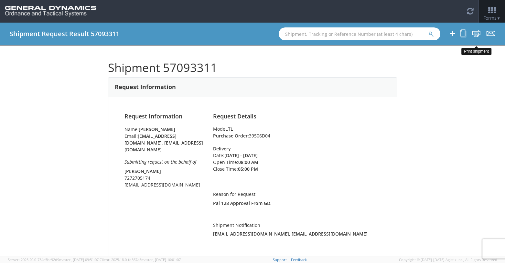
click at [303, 35] on icon at bounding box center [476, 33] width 9 height 8
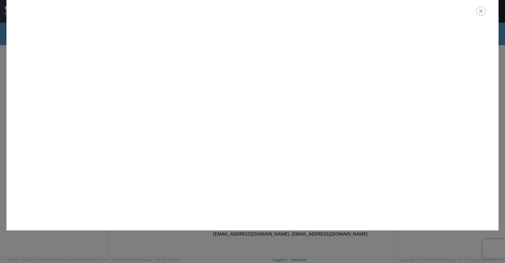
click at [303, 14] on icon "button" at bounding box center [480, 10] width 9 height 9
